Goal: Find specific page/section: Find specific page/section

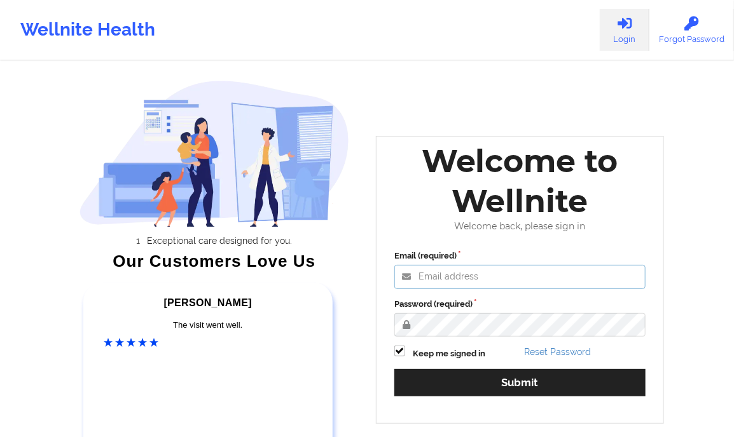
click at [451, 283] on input "Email (required)" at bounding box center [519, 277] width 251 height 24
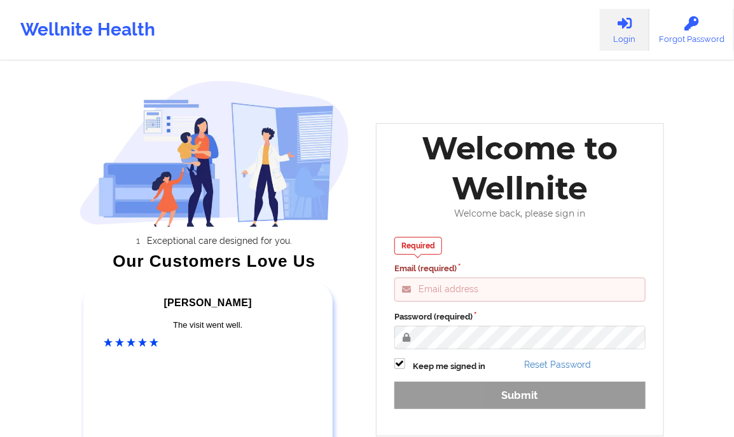
type input "[PERSON_NAME][EMAIL_ADDRESS][DOMAIN_NAME]"
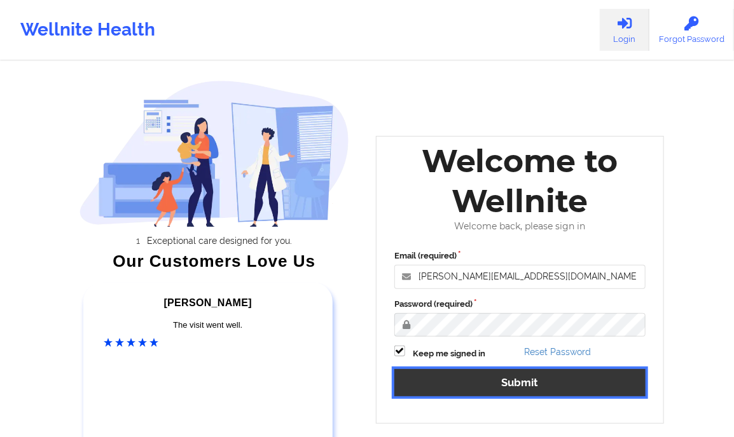
click at [526, 378] on button "Submit" at bounding box center [519, 382] width 251 height 27
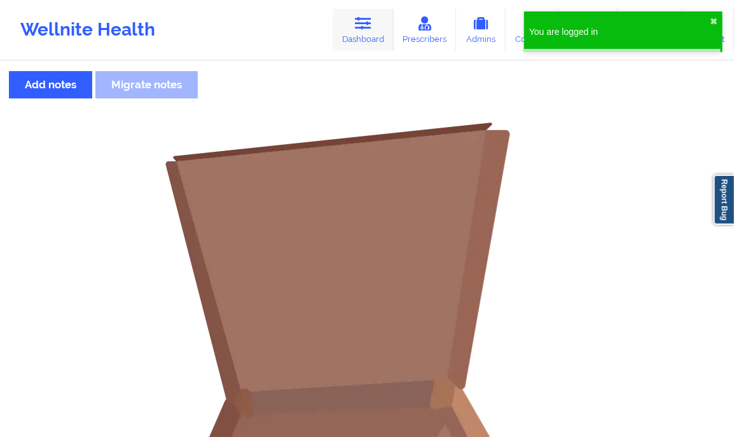
click at [358, 41] on link "Dashboard" at bounding box center [362, 30] width 61 height 42
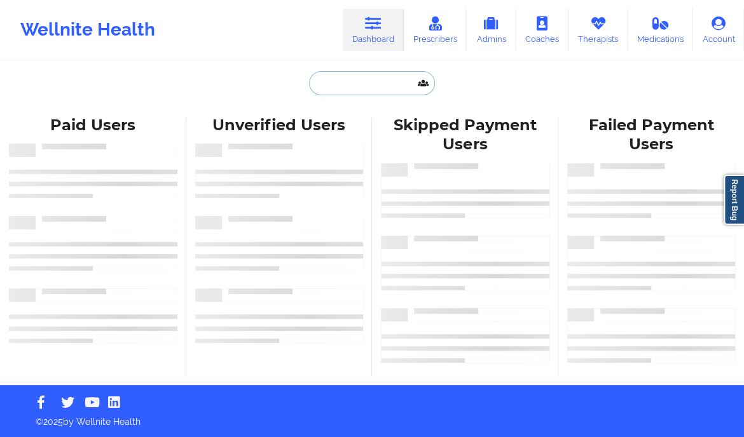
click at [348, 91] on input "text" at bounding box center [372, 83] width 126 height 24
paste input "[PERSON_NAME]"
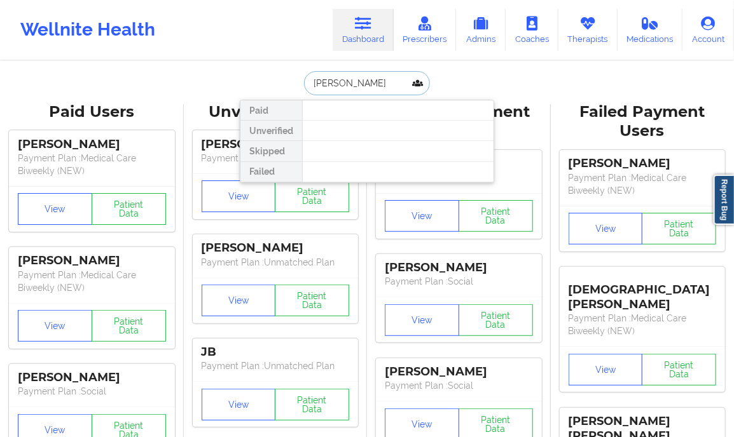
paste input "[PERSON_NAME]"
type input "[PERSON_NAME]"
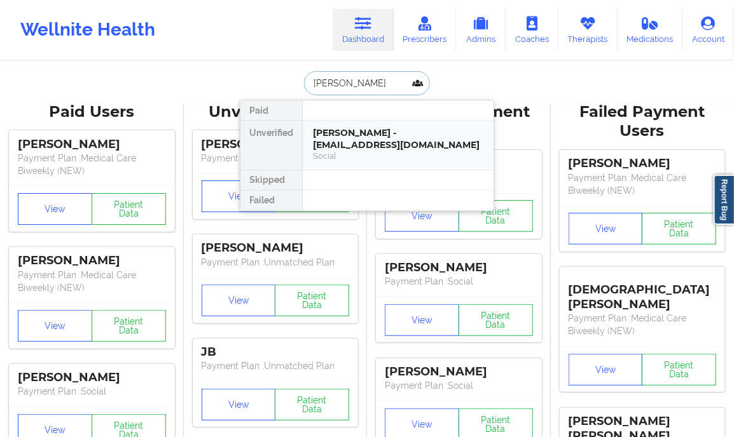
click at [383, 149] on div "[PERSON_NAME] - [EMAIL_ADDRESS][DOMAIN_NAME]" at bounding box center [398, 139] width 170 height 24
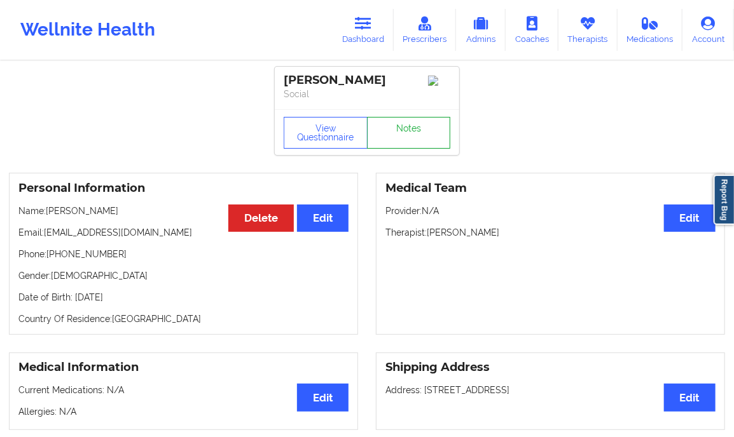
click at [409, 129] on link "Notes" at bounding box center [409, 133] width 84 height 32
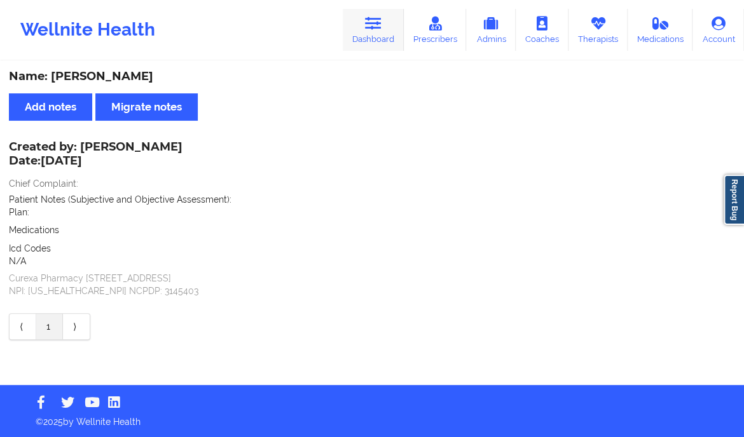
click at [381, 22] on icon at bounding box center [373, 24] width 17 height 14
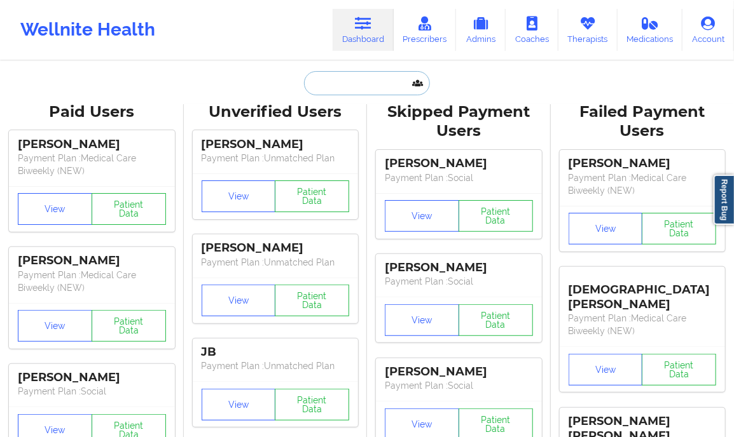
click at [364, 78] on input "text" at bounding box center [367, 83] width 126 height 24
paste input "YANDY SAINT"
type input "YANDY SAINT"
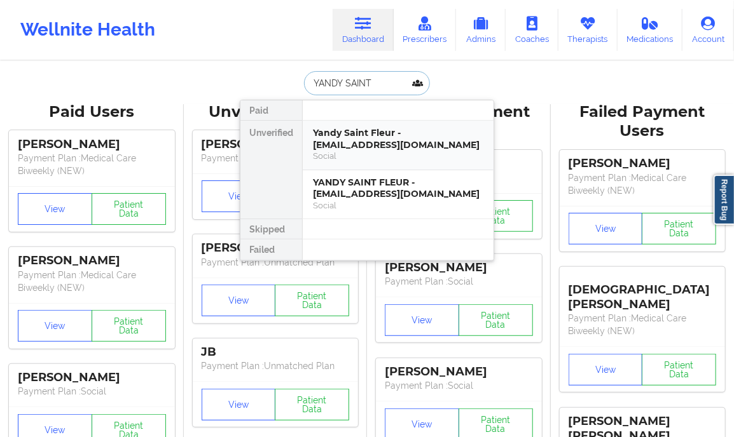
click at [351, 146] on div "Yandy Saint Fleur - [EMAIL_ADDRESS][DOMAIN_NAME]" at bounding box center [398, 139] width 170 height 24
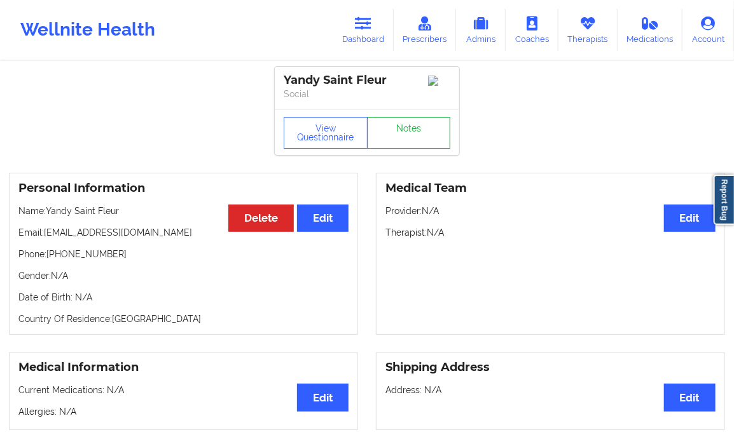
click at [404, 131] on link "Notes" at bounding box center [409, 133] width 84 height 32
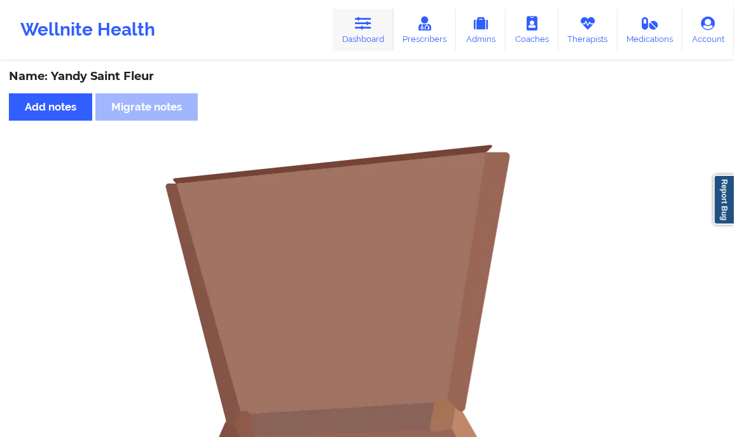
click at [366, 28] on icon at bounding box center [363, 24] width 17 height 14
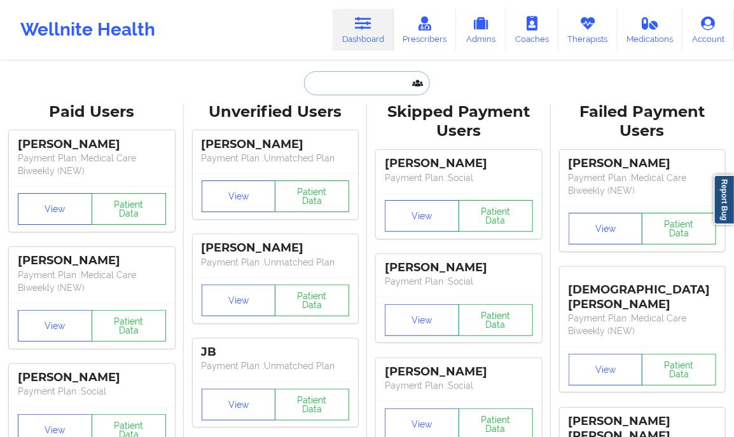
click at [339, 80] on input "text" at bounding box center [367, 83] width 126 height 24
paste input "YANDY SAINT"
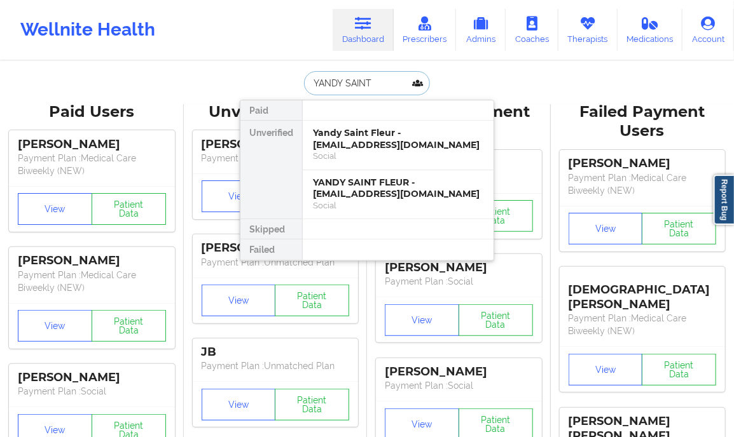
type input "YANDY SAINT"
click at [343, 189] on div "YANDY SAINT FLEUR - [EMAIL_ADDRESS][DOMAIN_NAME]" at bounding box center [398, 189] width 170 height 24
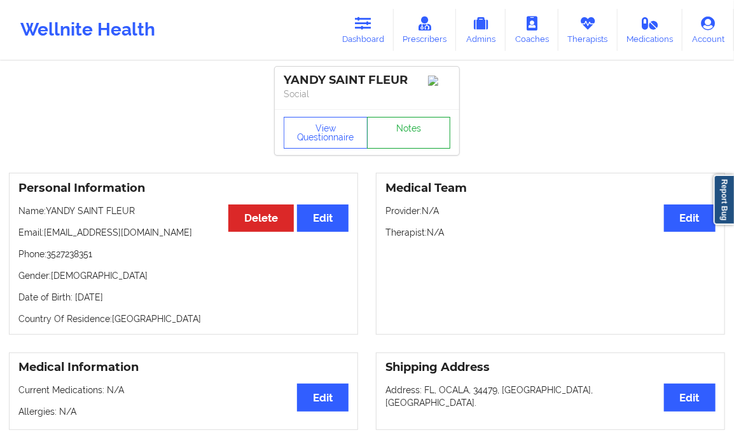
click at [422, 134] on link "Notes" at bounding box center [409, 133] width 84 height 32
